Goal: Information Seeking & Learning: Learn about a topic

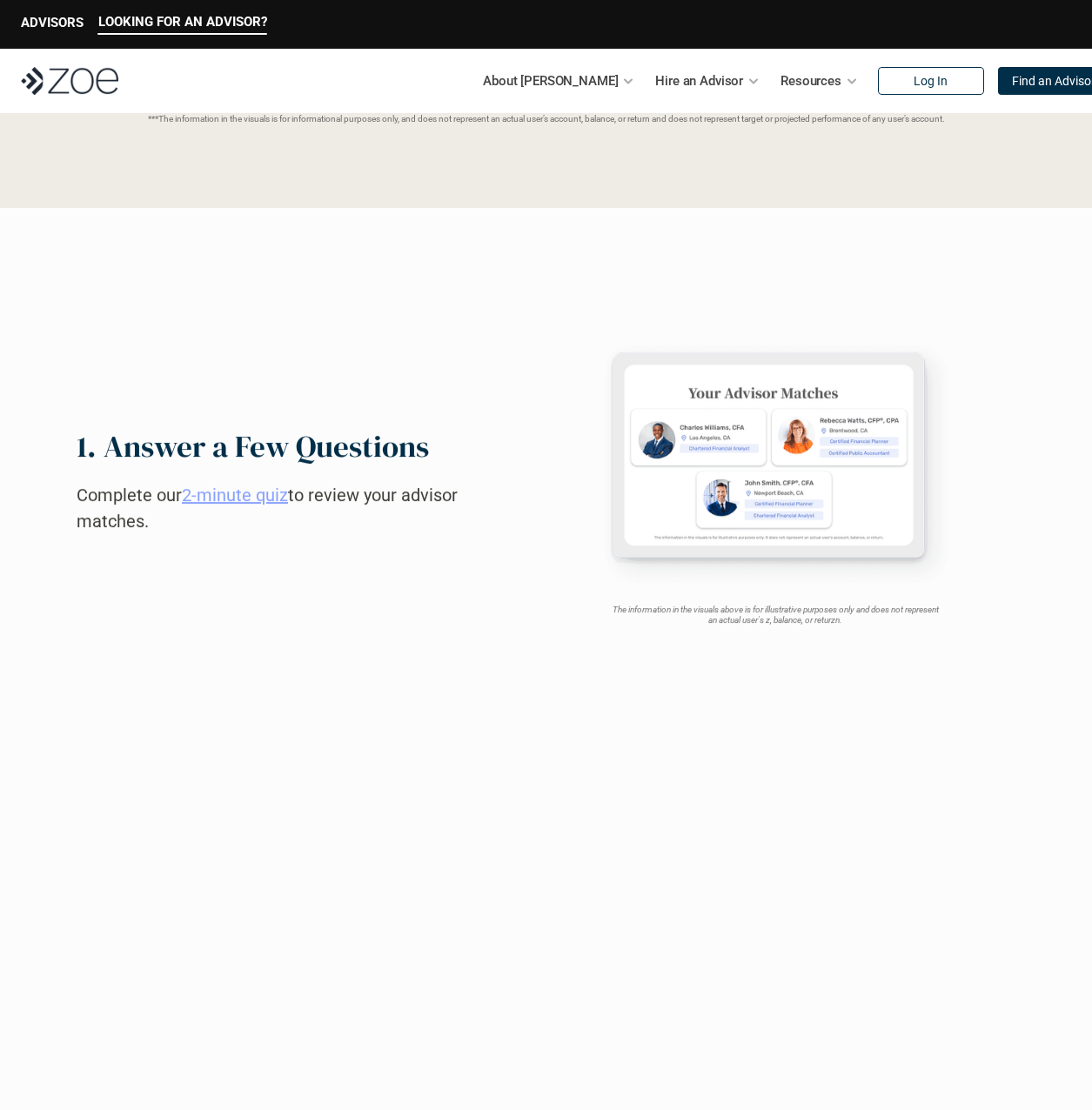
scroll to position [783, 0]
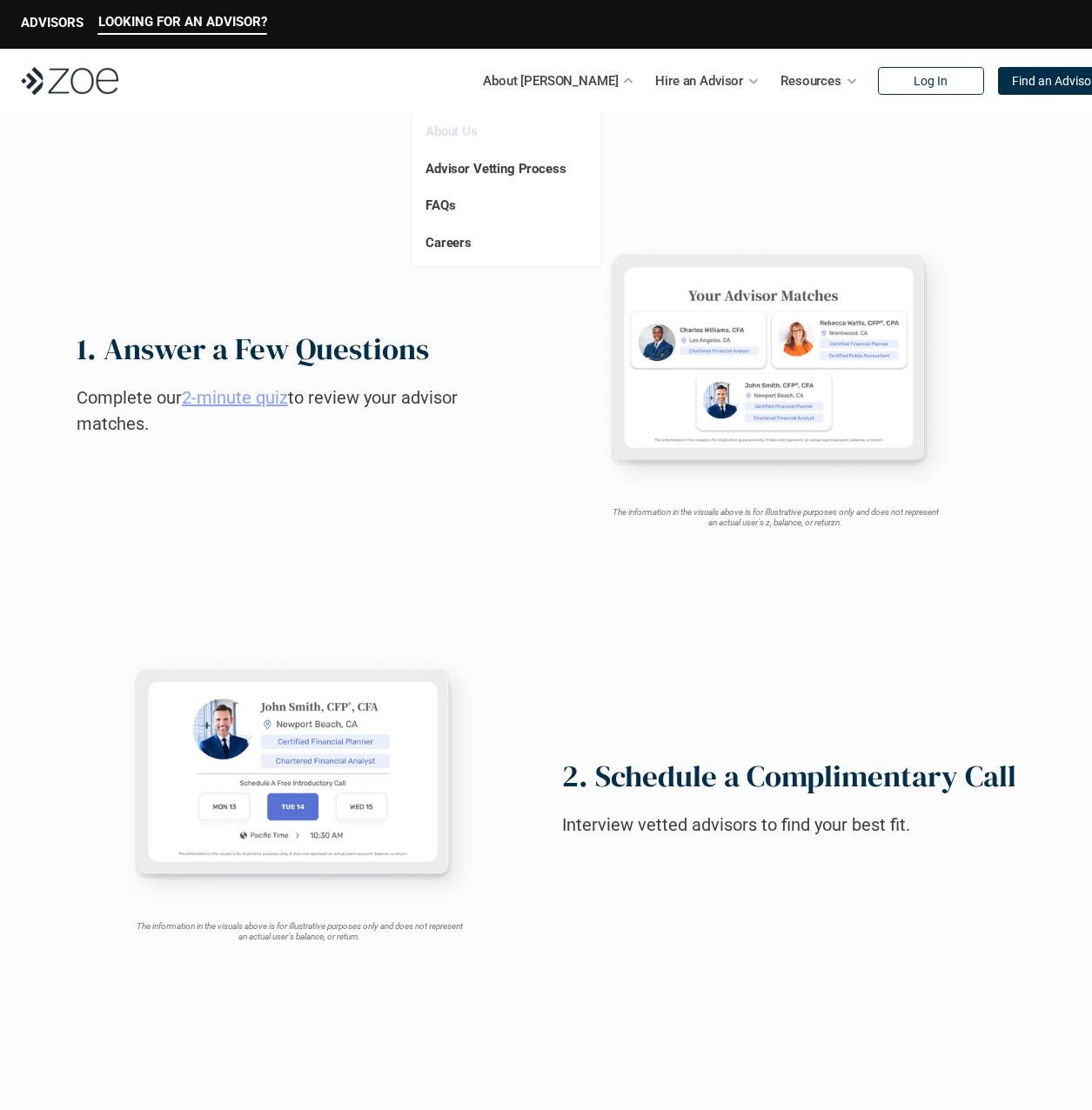
click at [451, 132] on link "About Us" at bounding box center [452, 131] width 52 height 15
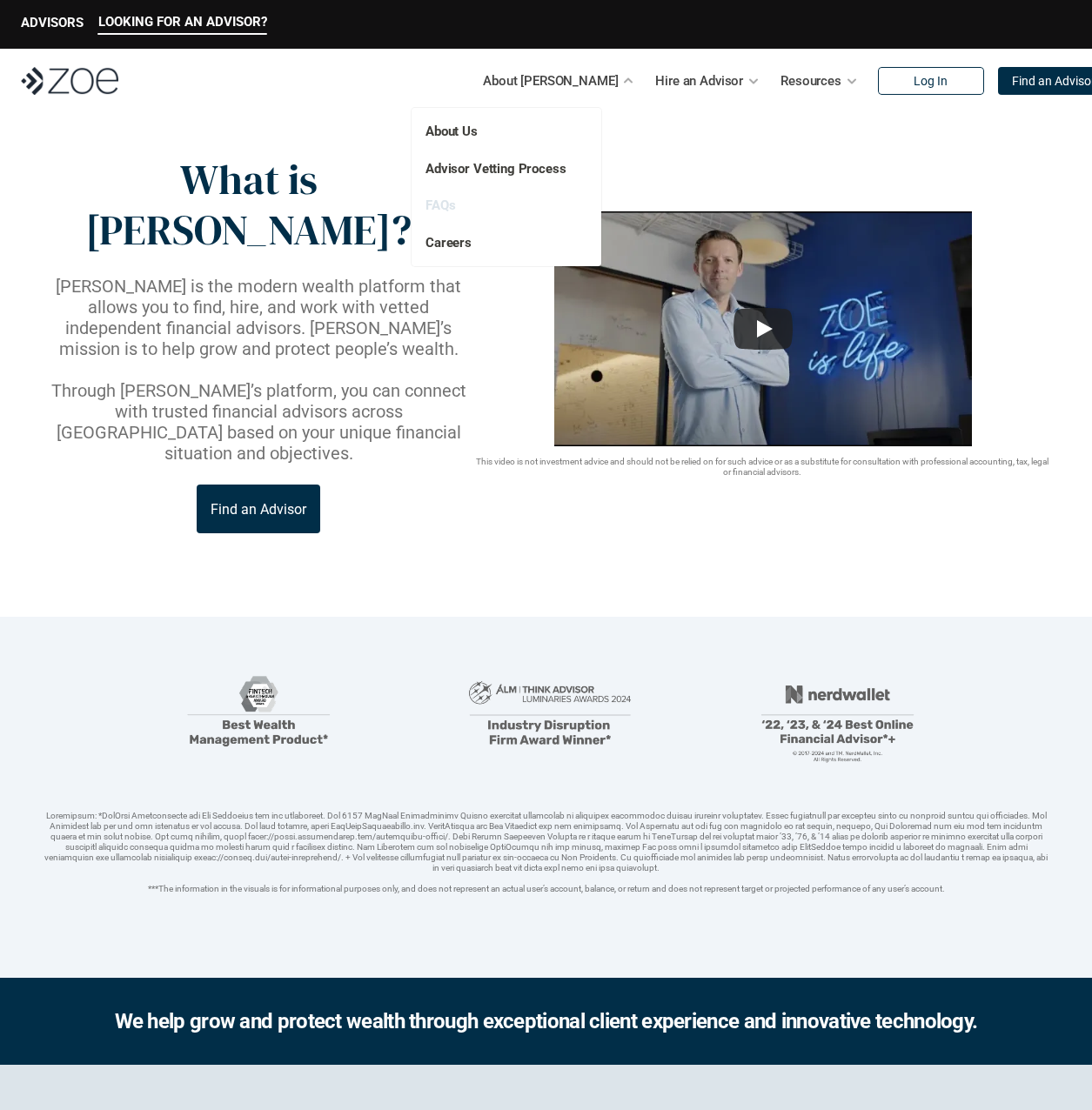
click at [433, 209] on link "FAQs" at bounding box center [440, 205] width 30 height 15
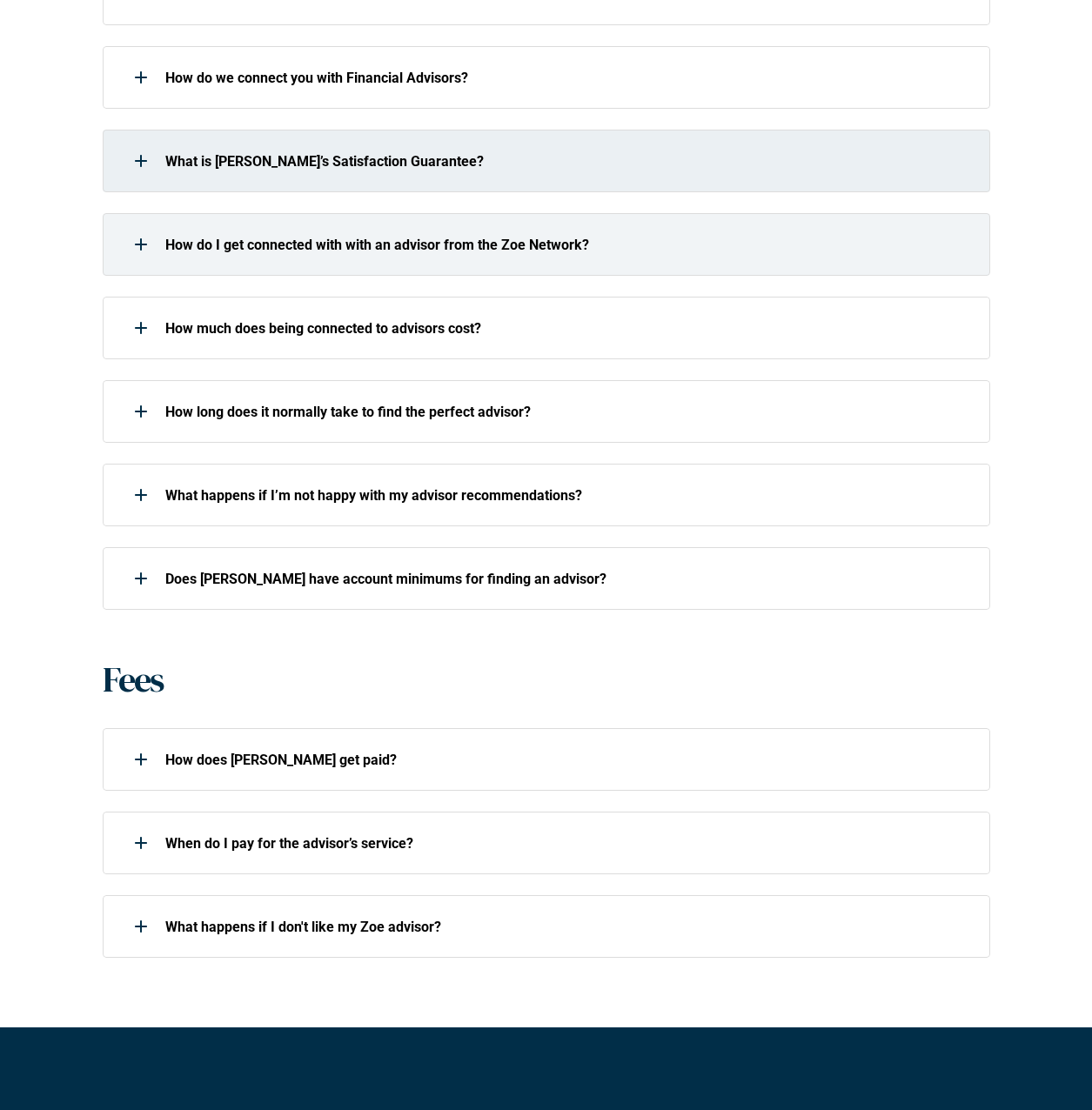
scroll to position [870, 0]
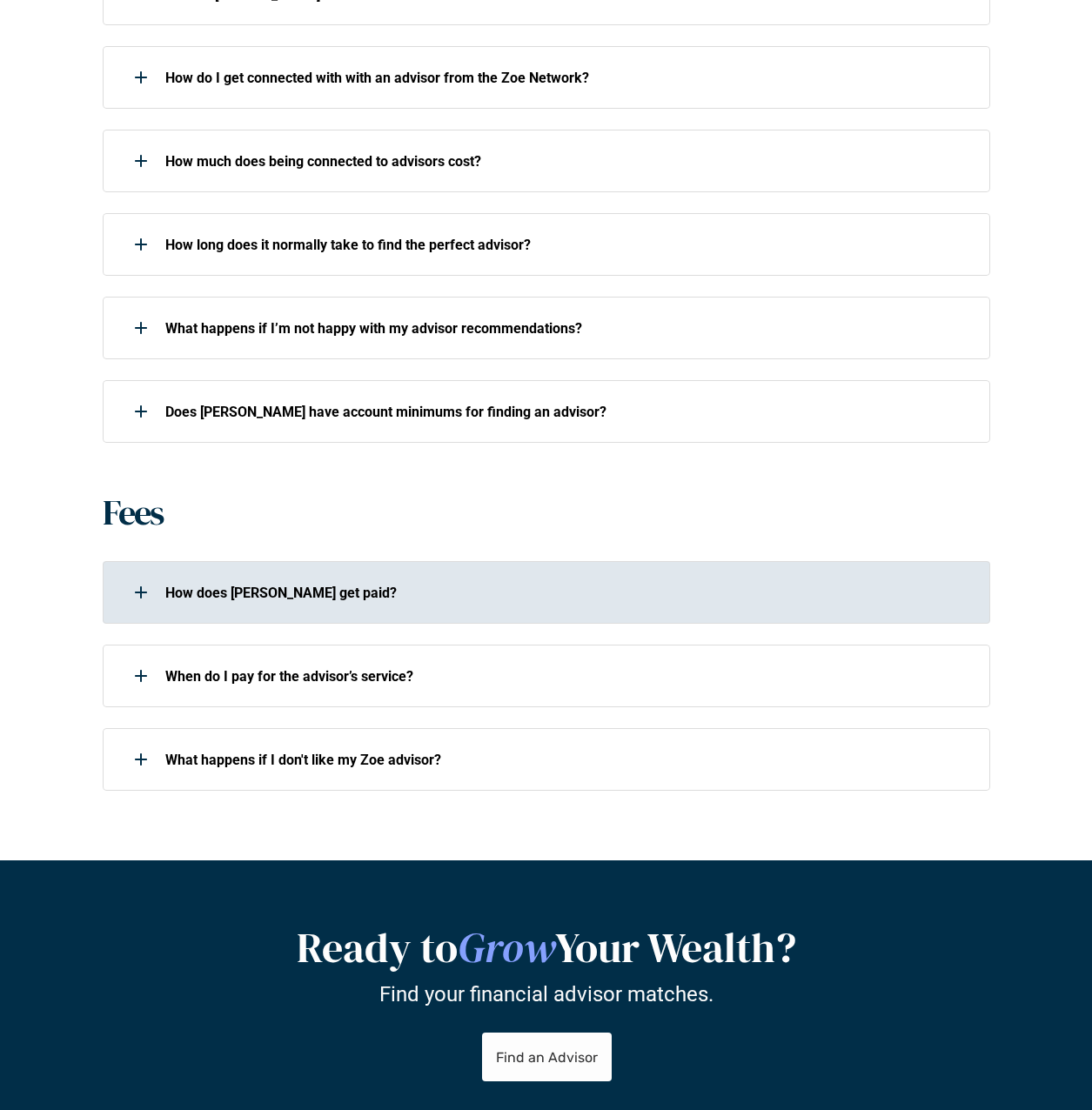
click at [316, 586] on p "How does [PERSON_NAME] get paid?" at bounding box center [566, 592] width 802 height 16
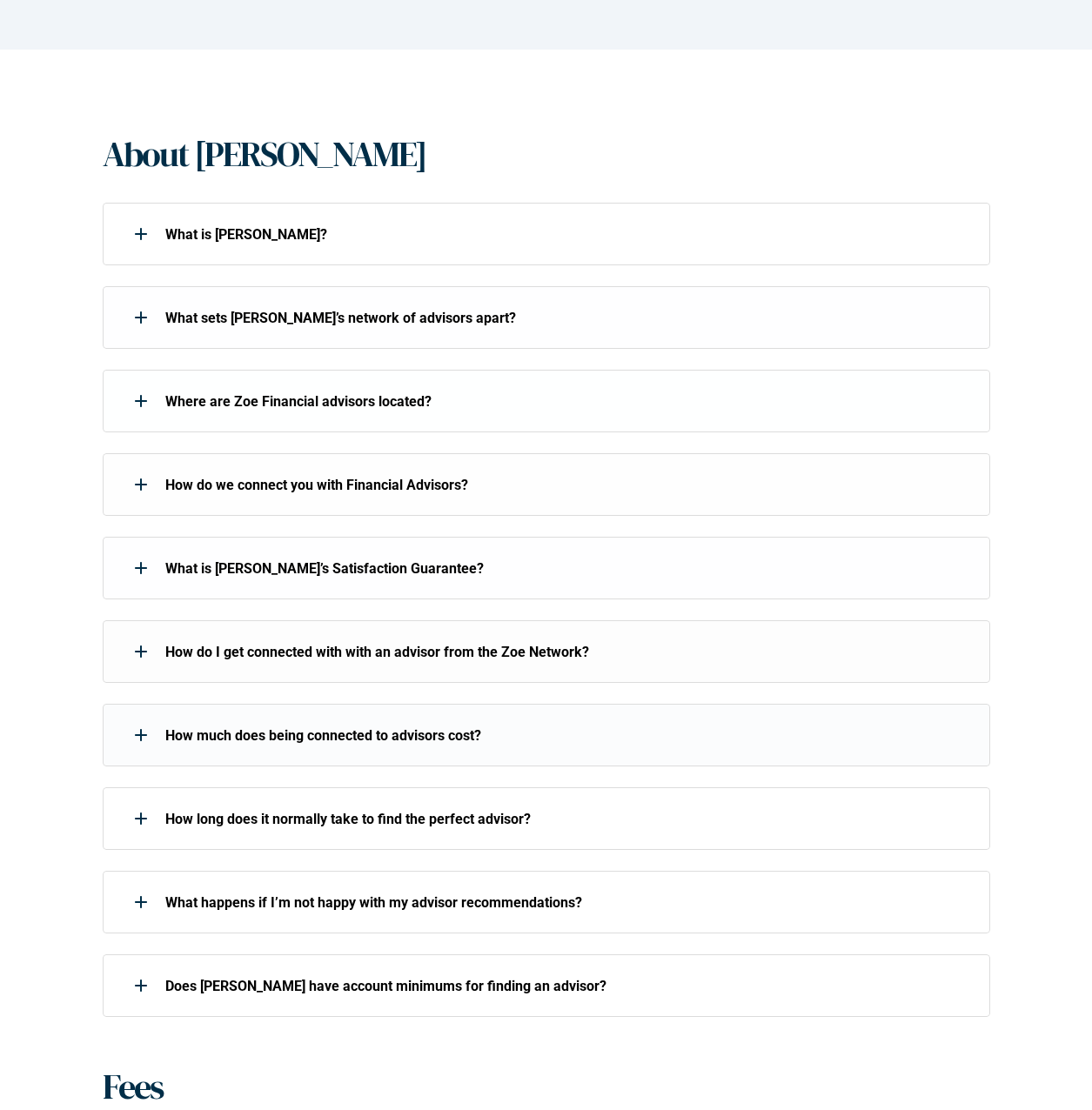
scroll to position [0, 0]
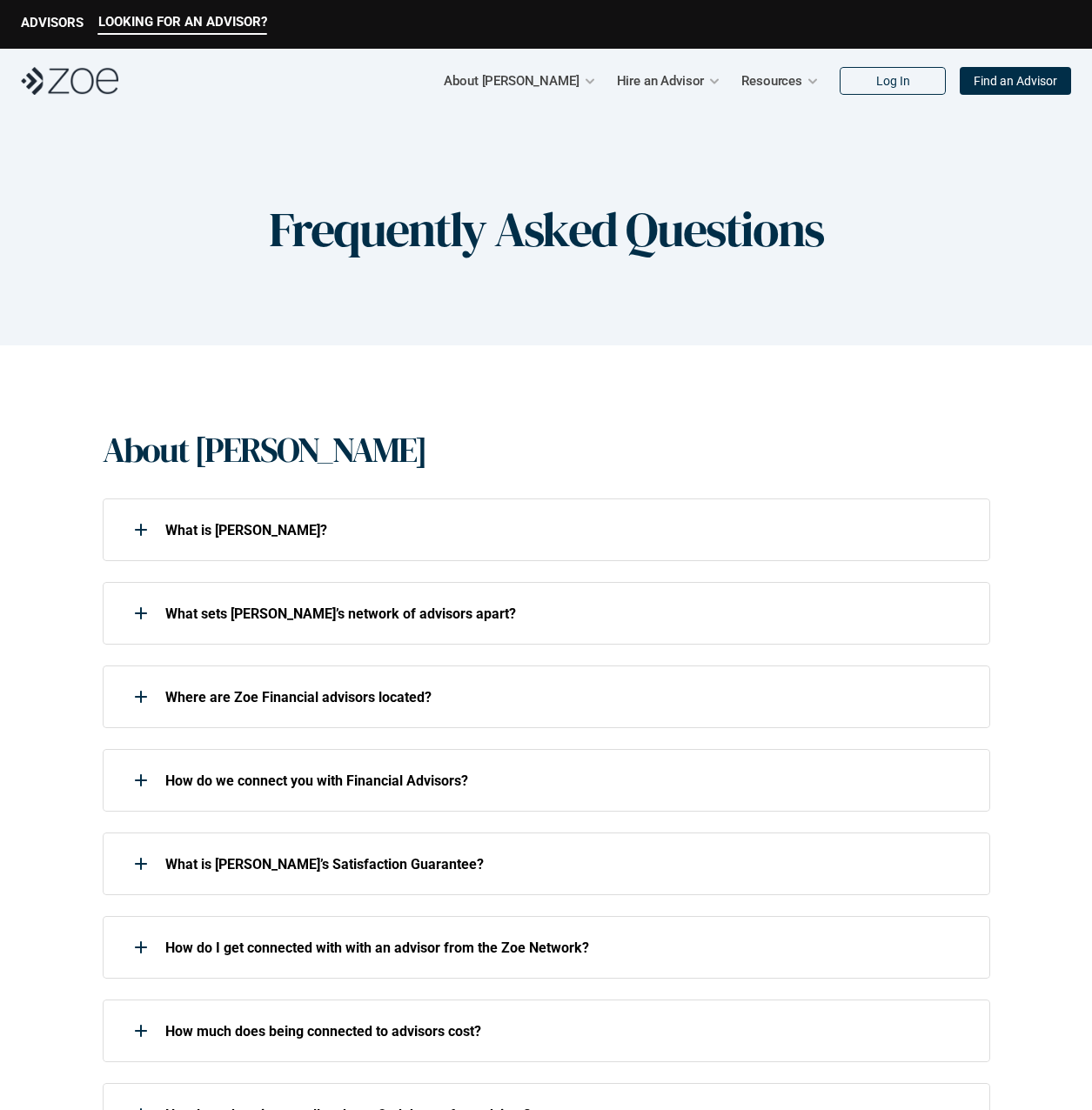
click at [47, 12] on div "LOOKING FOR AN ADVISOR? ADVISORS" at bounding box center [546, 24] width 1092 height 48
click at [50, 26] on p "ADVISORS" at bounding box center [52, 22] width 63 height 15
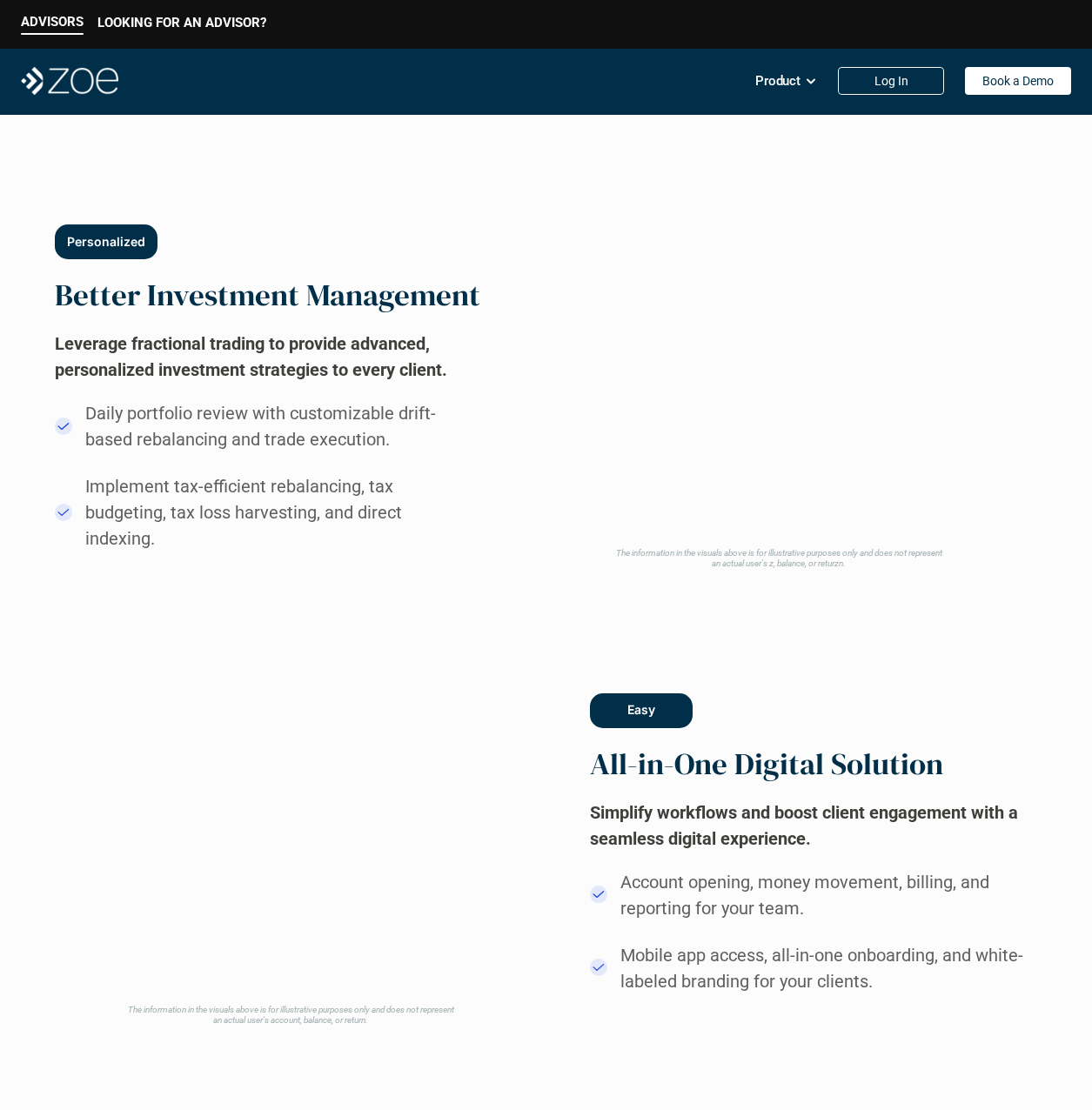
scroll to position [783, 0]
